Goal: Check status: Check status

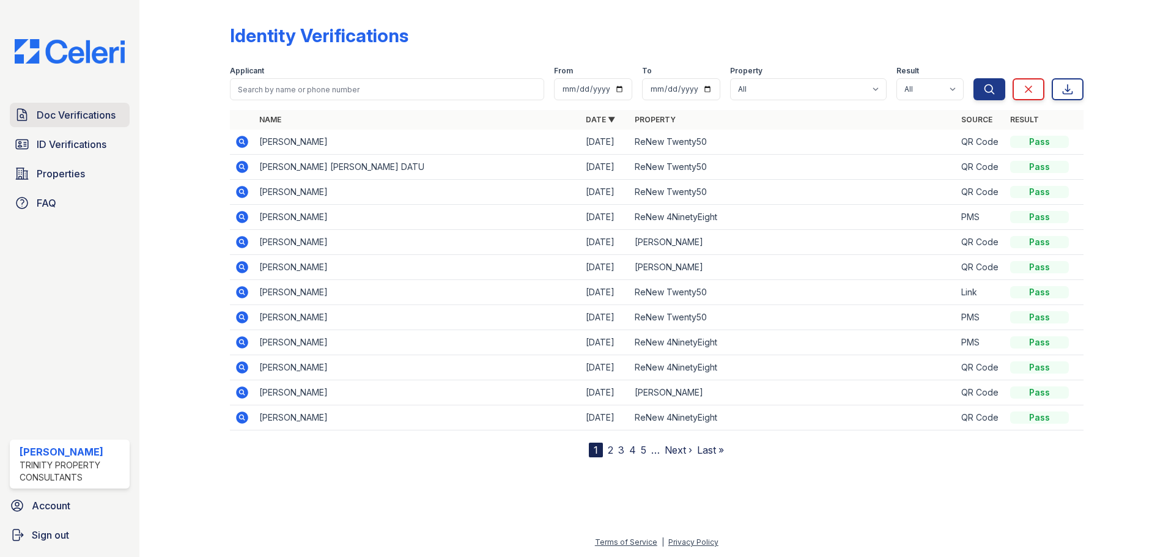
click at [83, 118] on span "Doc Verifications" at bounding box center [76, 115] width 79 height 15
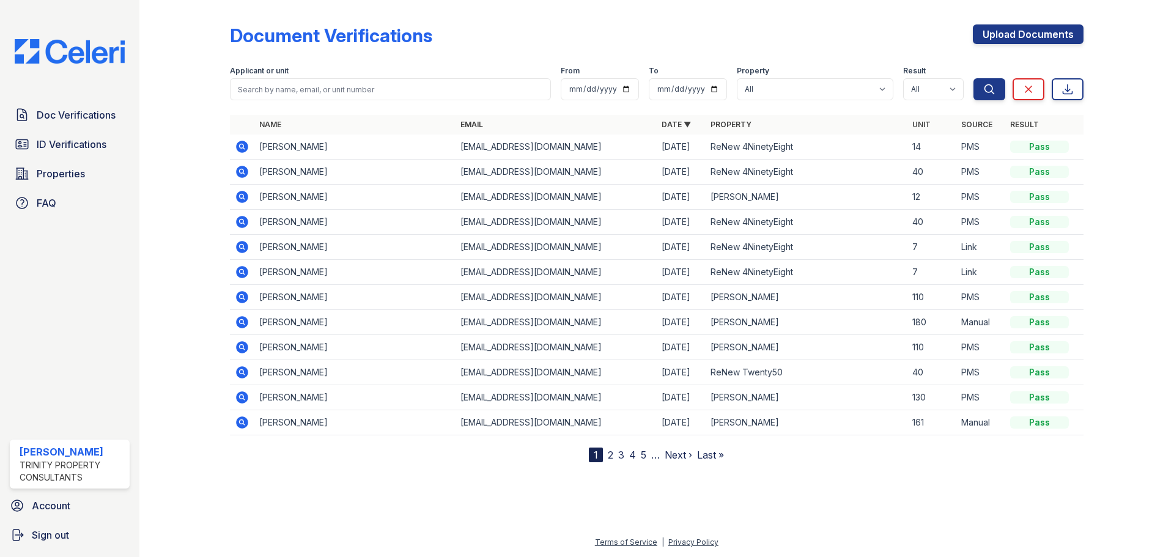
click at [242, 145] on icon at bounding box center [241, 145] width 3 height 3
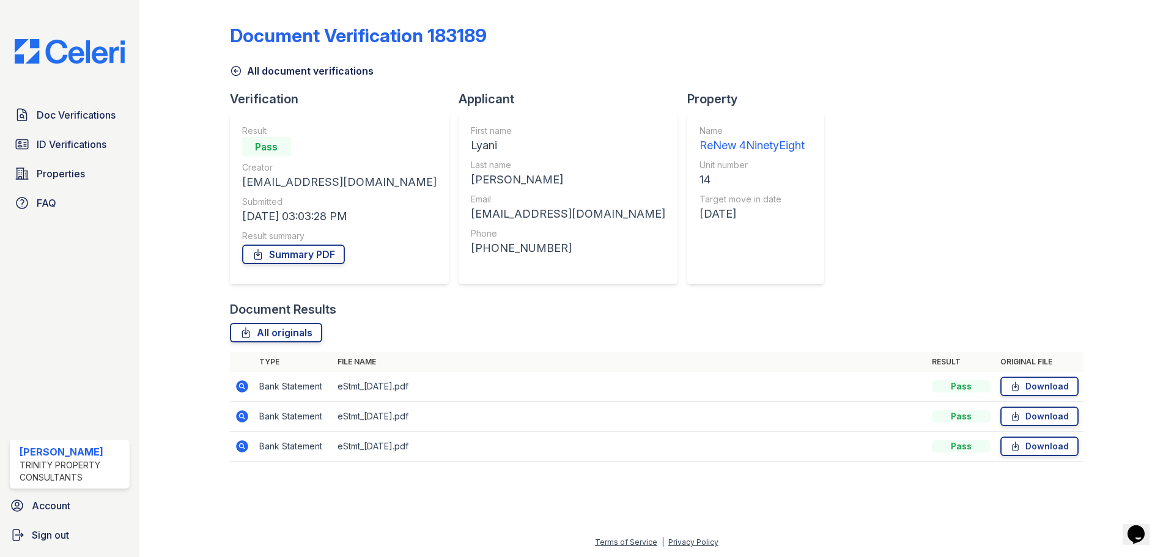
click at [233, 389] on td at bounding box center [242, 387] width 24 height 30
click at [244, 421] on icon at bounding box center [242, 416] width 12 height 12
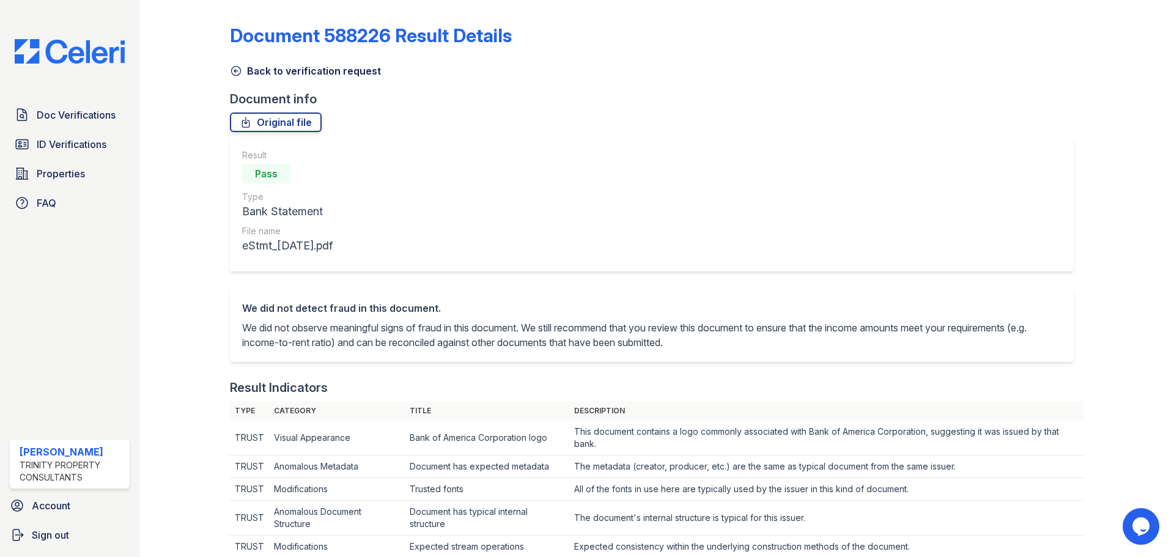
click at [238, 72] on icon at bounding box center [236, 71] width 12 height 12
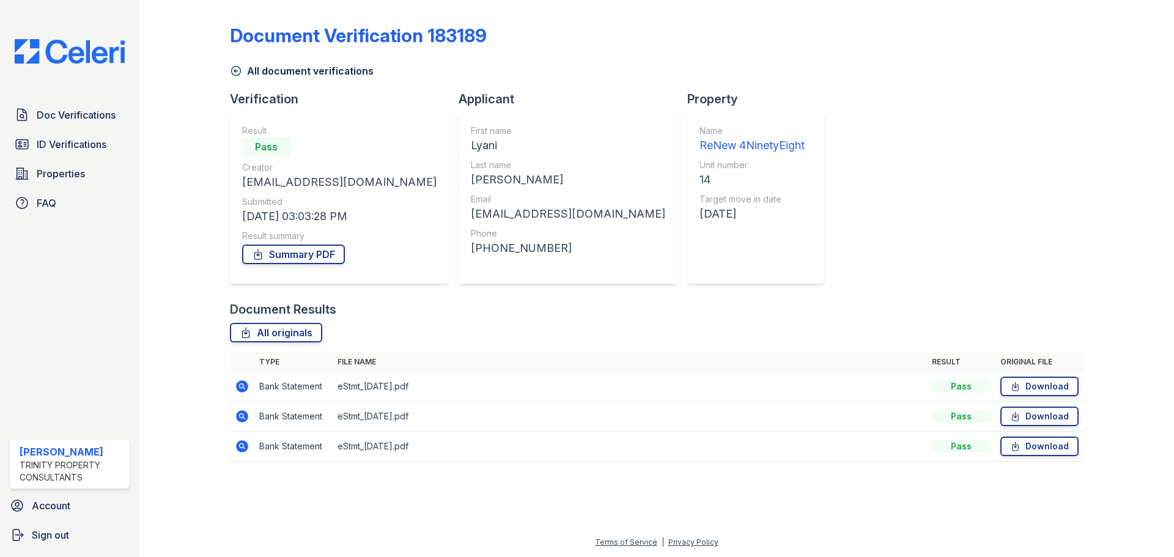
click at [243, 389] on icon at bounding box center [242, 386] width 12 height 12
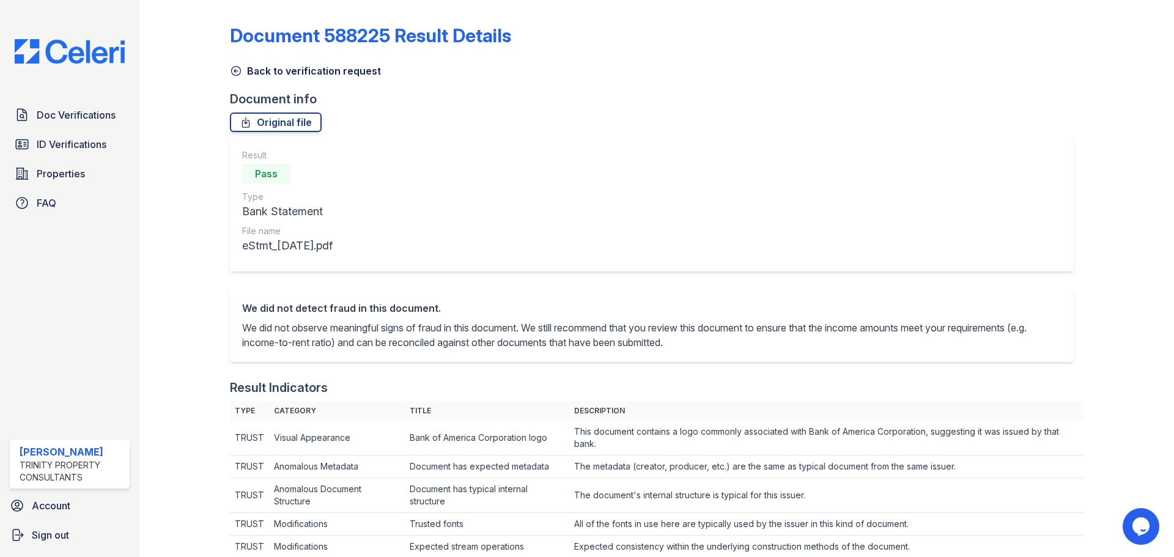
click at [231, 72] on icon at bounding box center [235, 71] width 9 height 9
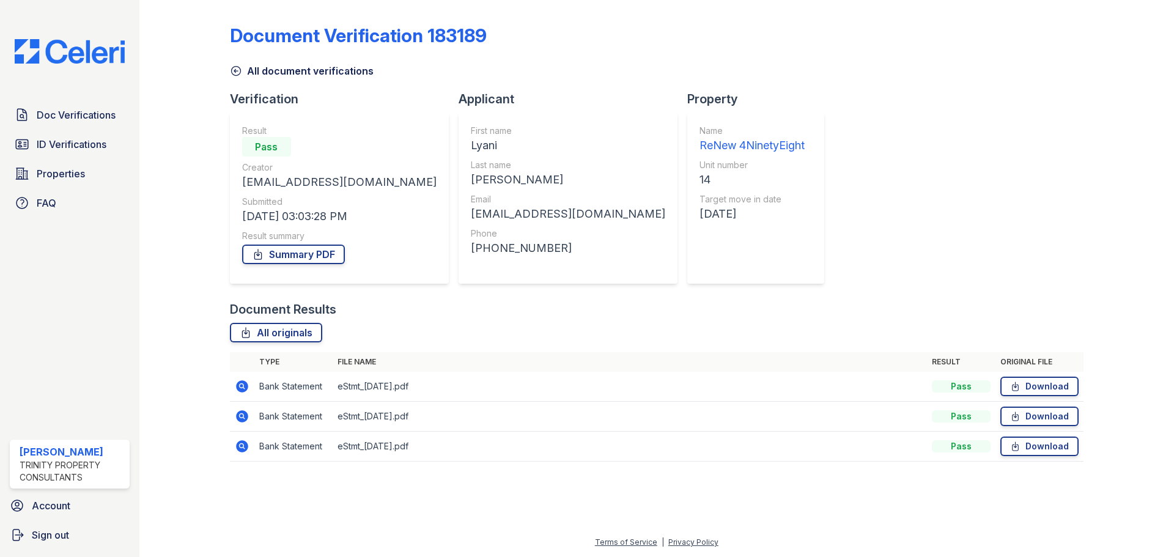
click at [239, 446] on icon at bounding box center [242, 446] width 15 height 15
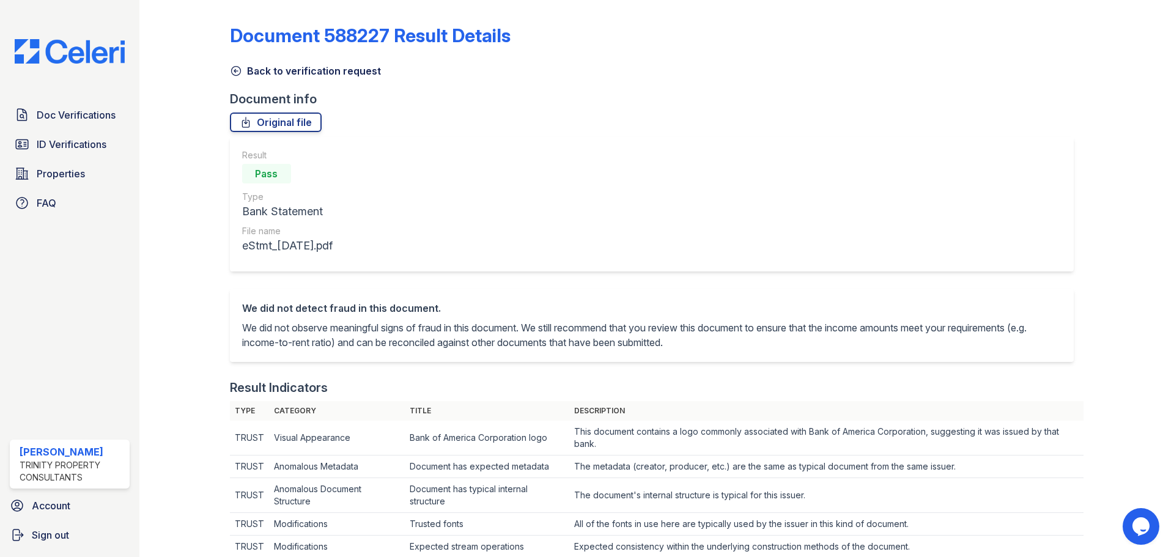
click at [743, 72] on div "Back to verification request" at bounding box center [657, 67] width 854 height 22
click at [80, 113] on span "Doc Verifications" at bounding box center [76, 115] width 79 height 15
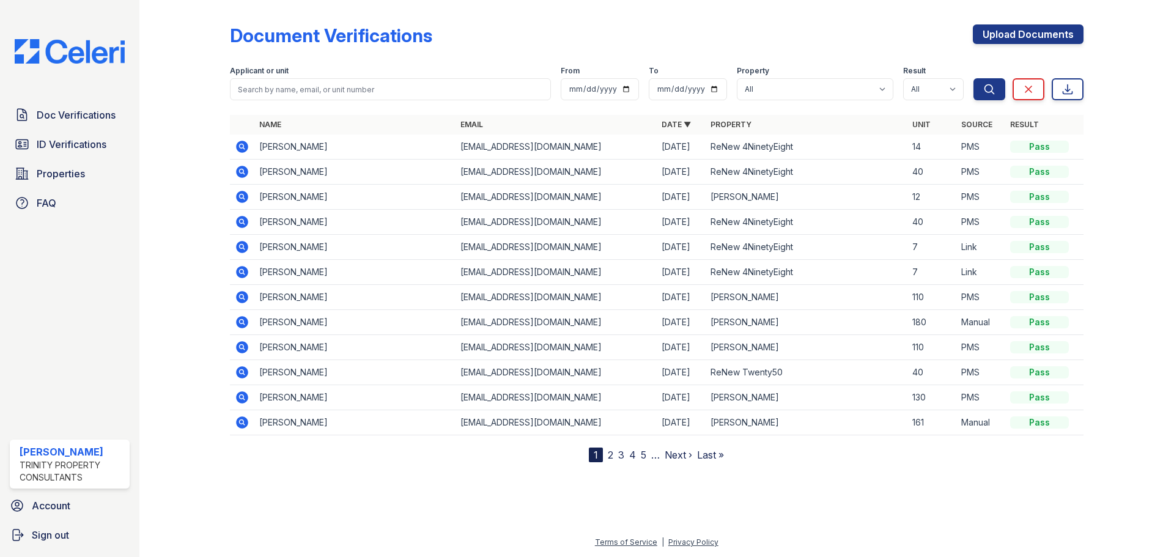
click at [244, 196] on icon at bounding box center [242, 197] width 12 height 12
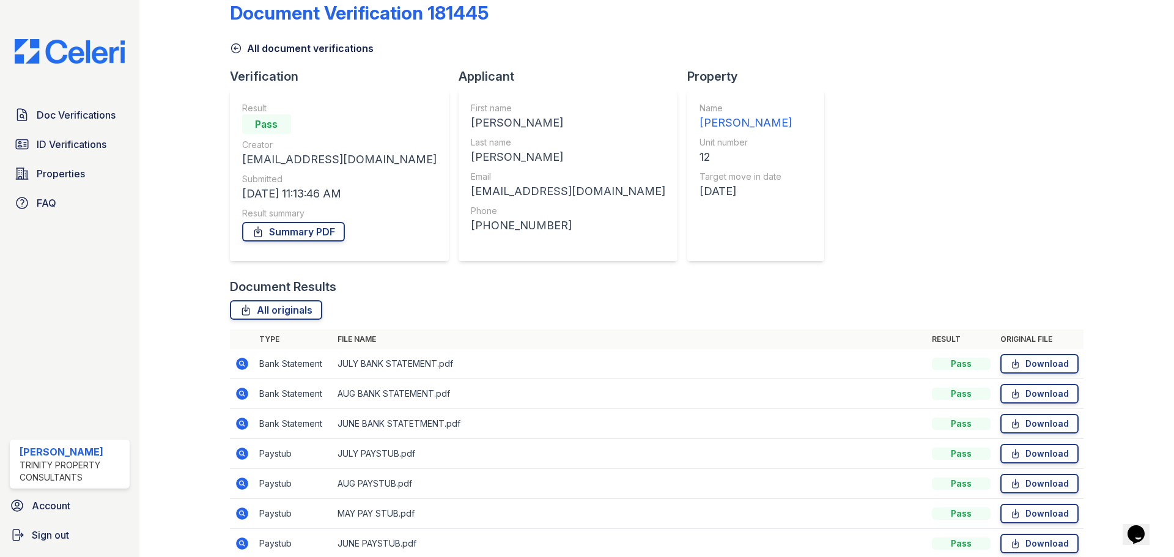
scroll to position [78, 0]
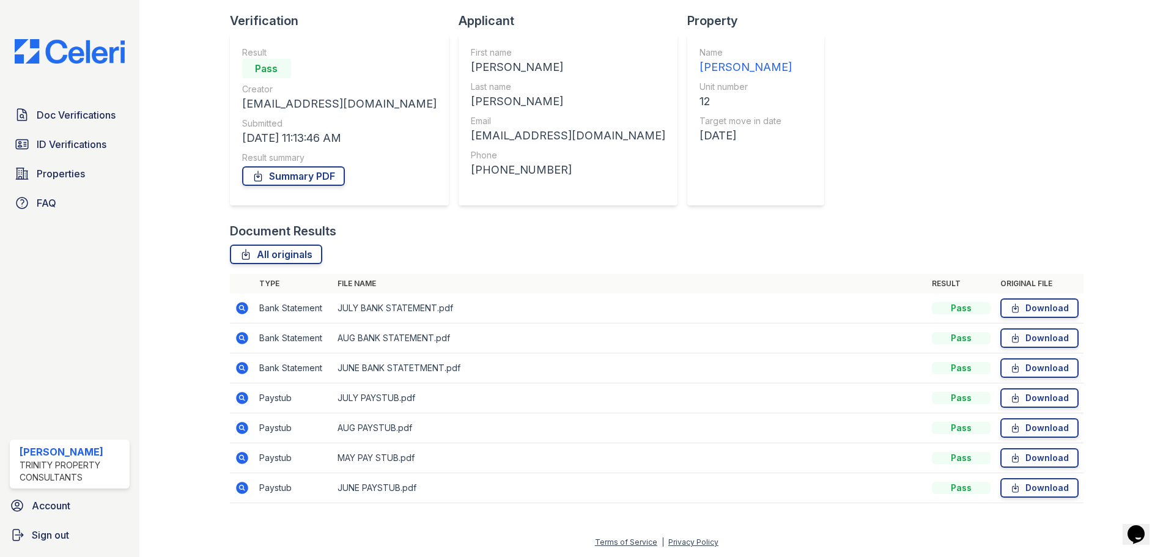
click at [243, 430] on icon at bounding box center [242, 428] width 15 height 15
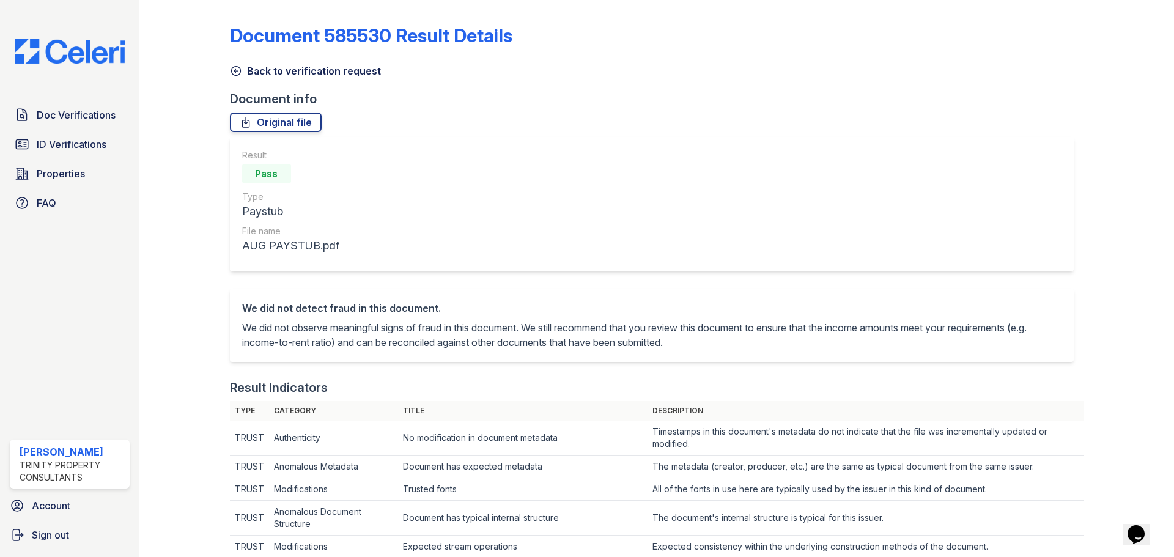
click at [235, 67] on icon at bounding box center [235, 71] width 9 height 9
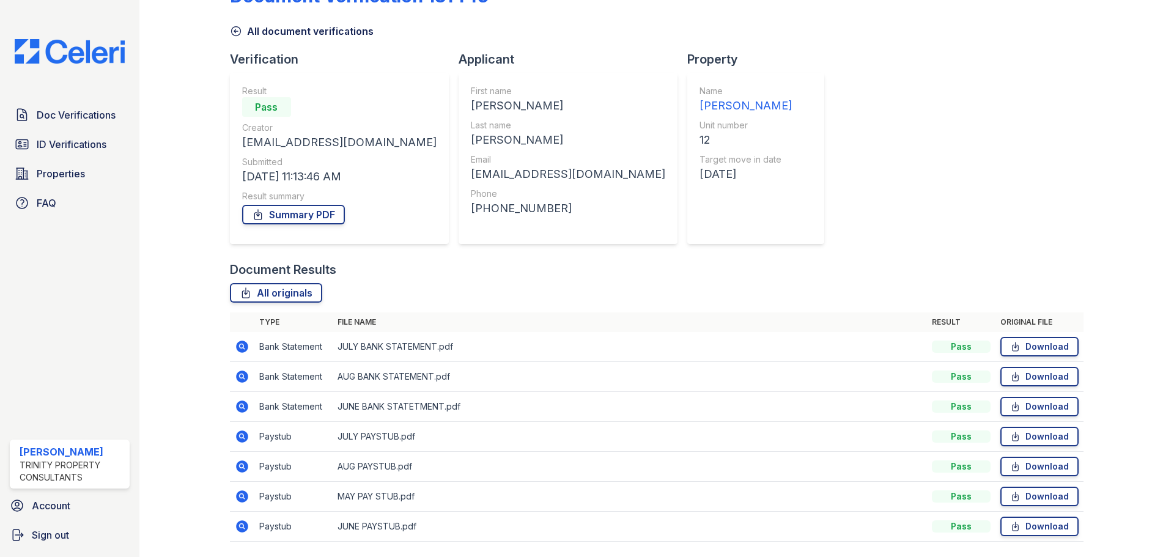
scroll to position [61, 0]
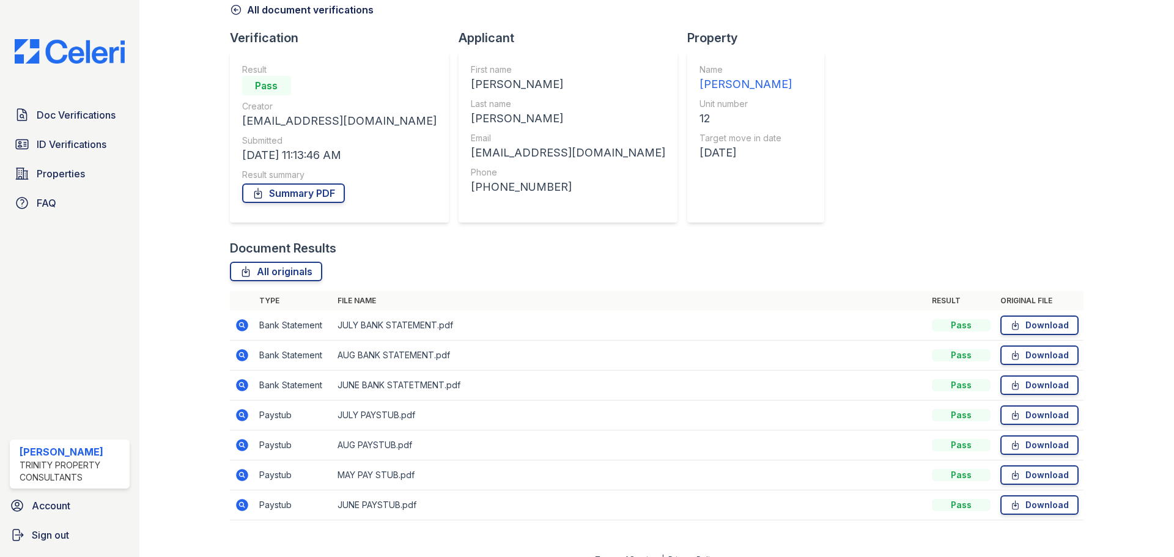
click at [240, 413] on icon at bounding box center [242, 415] width 15 height 15
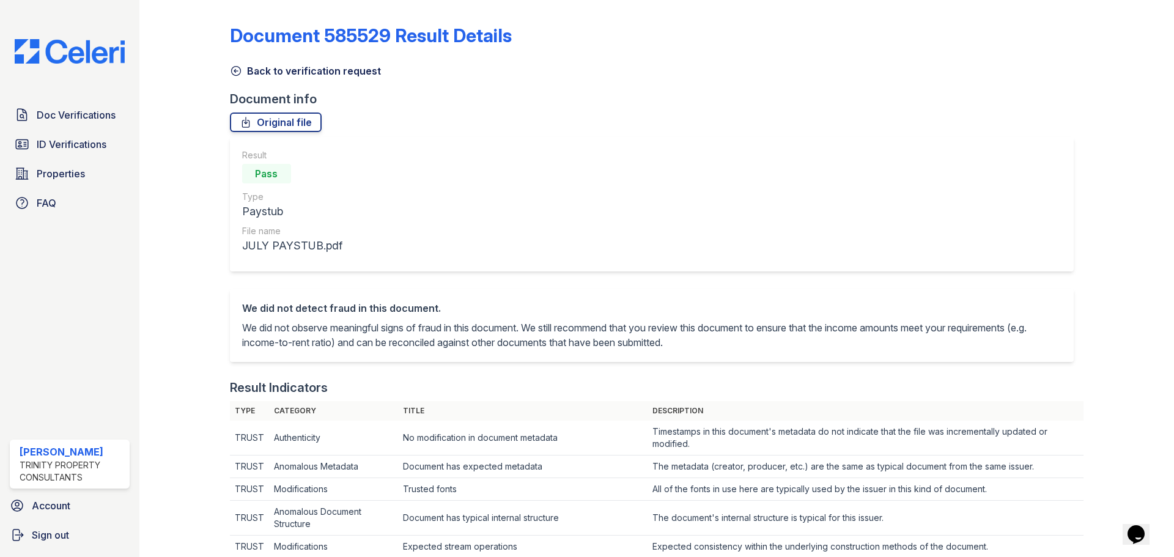
click at [230, 69] on icon at bounding box center [236, 71] width 12 height 12
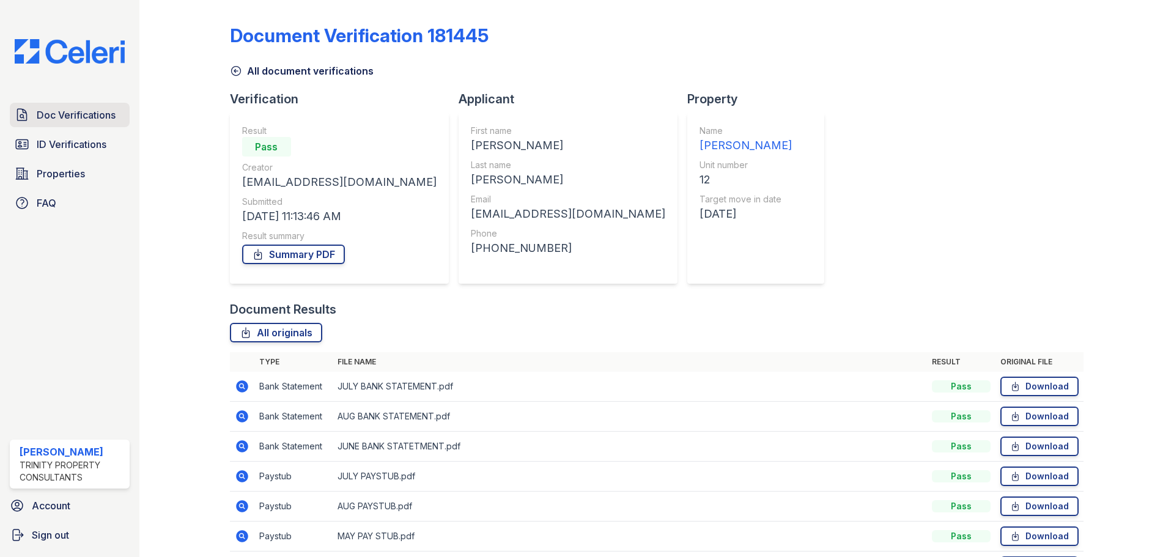
click at [90, 117] on span "Doc Verifications" at bounding box center [76, 115] width 79 height 15
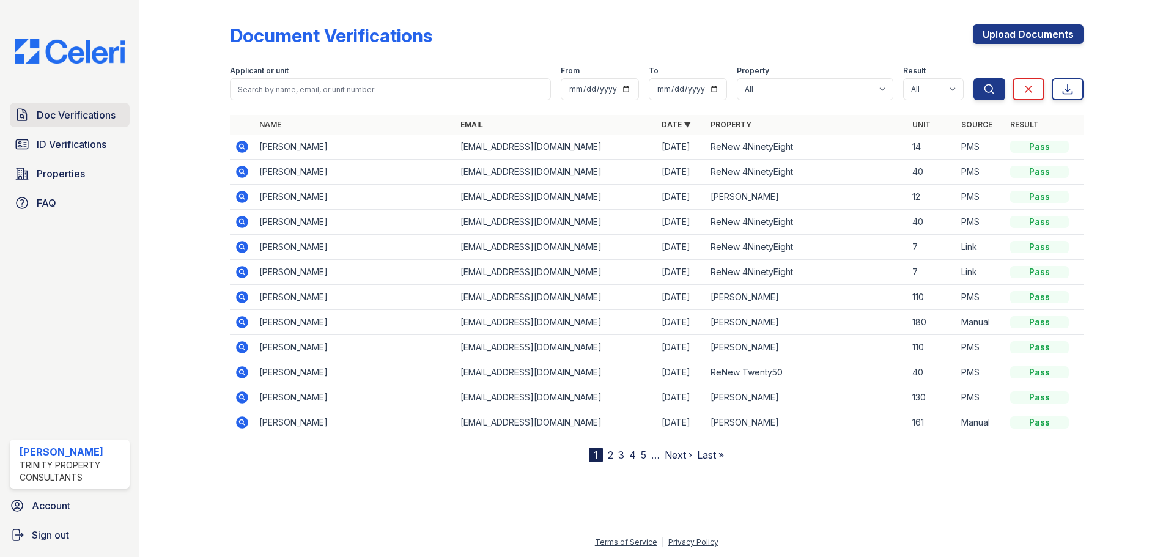
click at [31, 127] on link "Doc Verifications" at bounding box center [70, 115] width 120 height 24
click at [83, 117] on span "Doc Verifications" at bounding box center [76, 115] width 79 height 15
click at [239, 147] on icon at bounding box center [242, 147] width 12 height 12
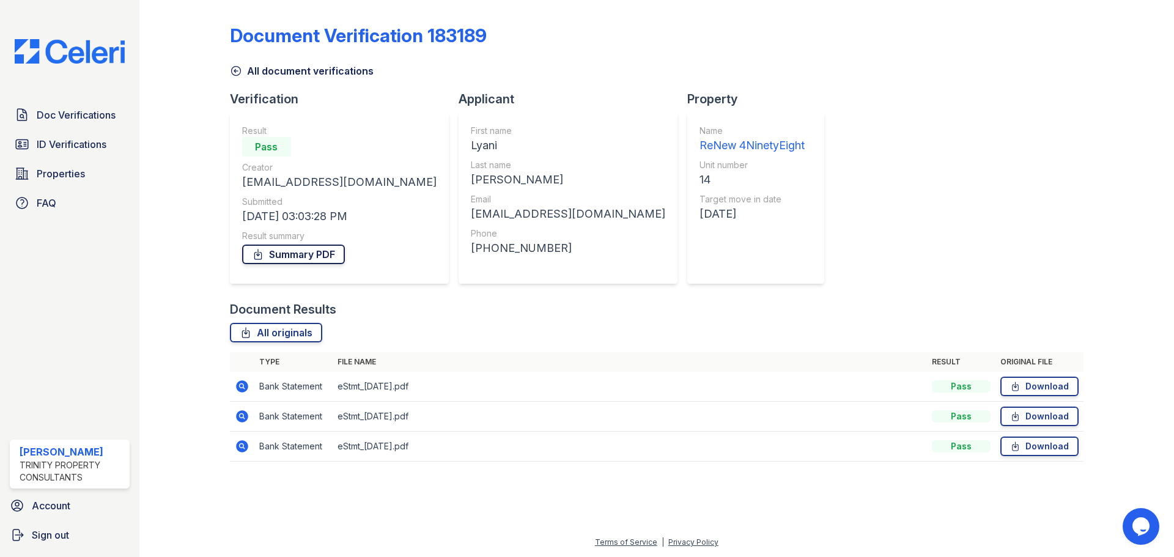
click at [312, 259] on link "Summary PDF" at bounding box center [293, 255] width 103 height 20
click at [86, 141] on span "ID Verifications" at bounding box center [72, 144] width 70 height 15
